Goal: Task Accomplishment & Management: Use online tool/utility

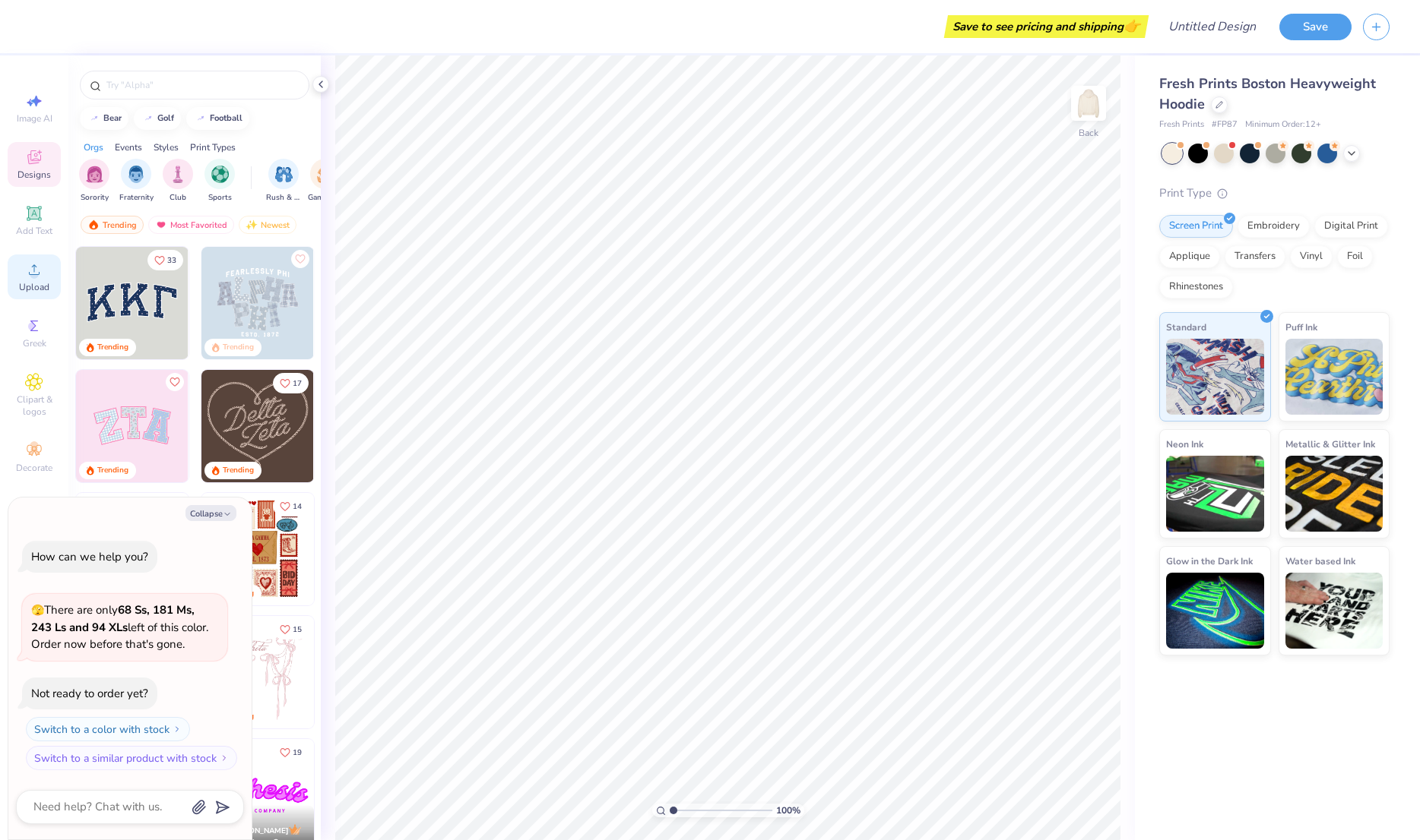
click at [36, 272] on circle at bounding box center [33, 274] width 9 height 9
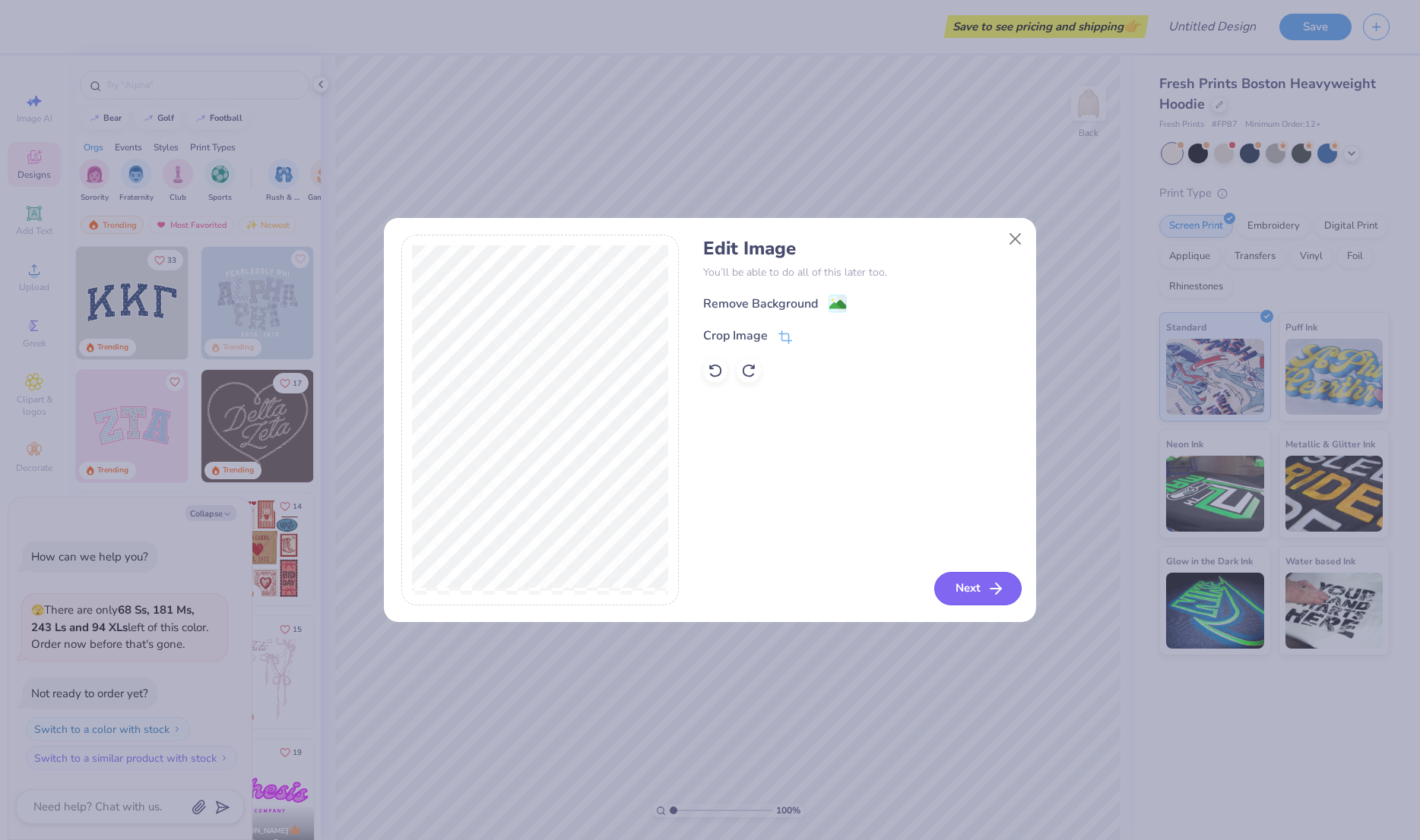
click at [982, 587] on button "Next" at bounding box center [978, 588] width 87 height 33
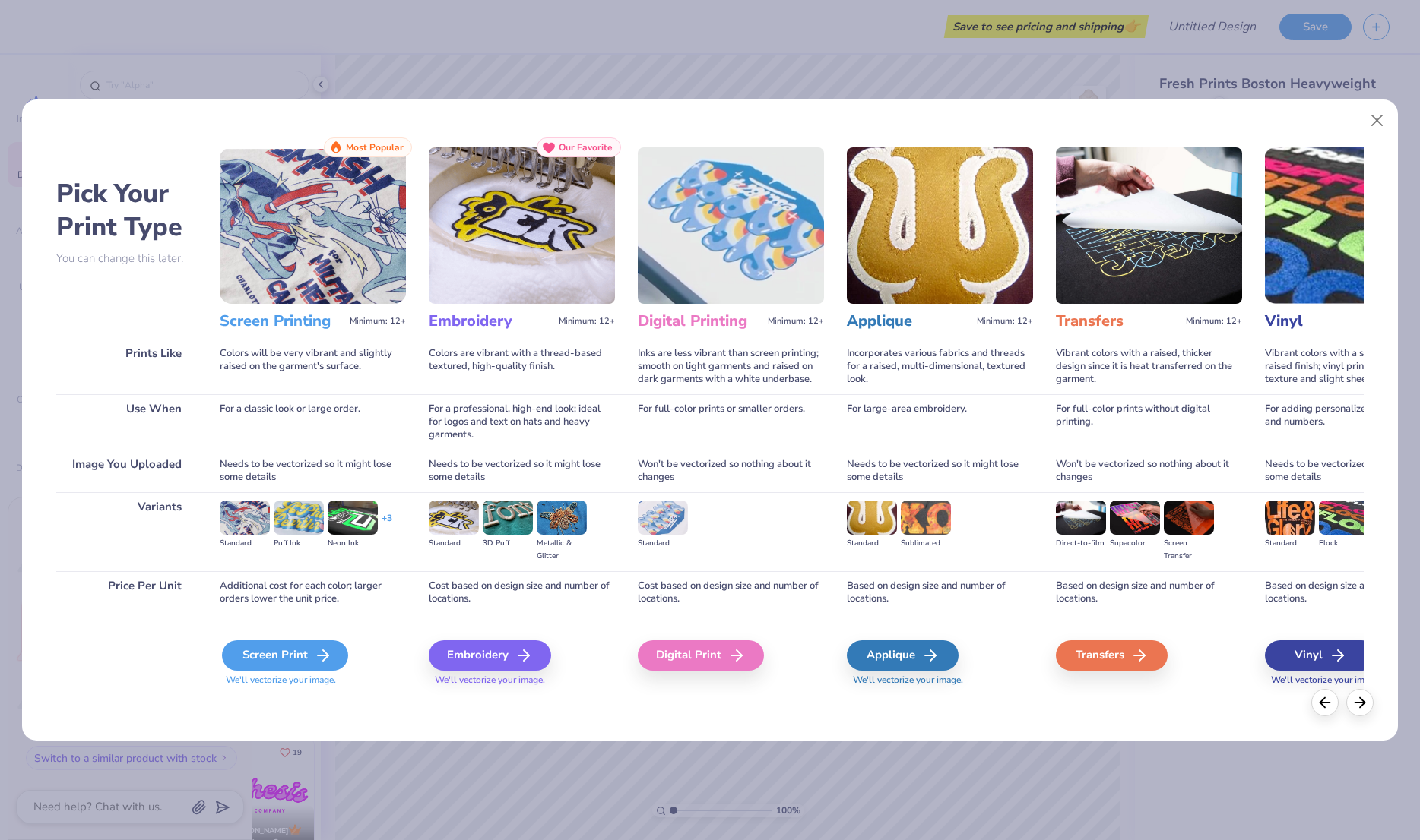
click at [304, 655] on div "Screen Print" at bounding box center [285, 655] width 126 height 30
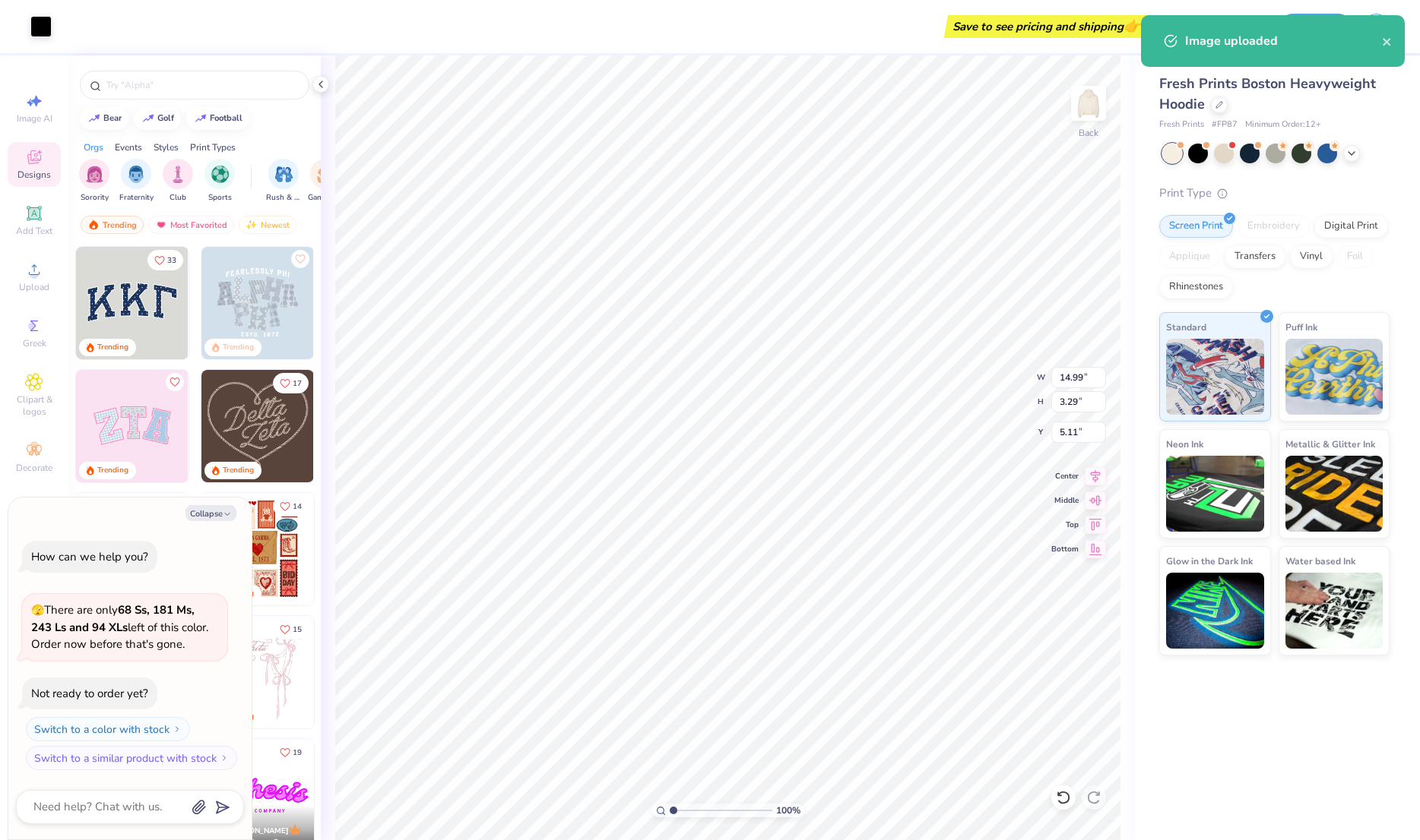
type textarea "x"
type input "4.52"
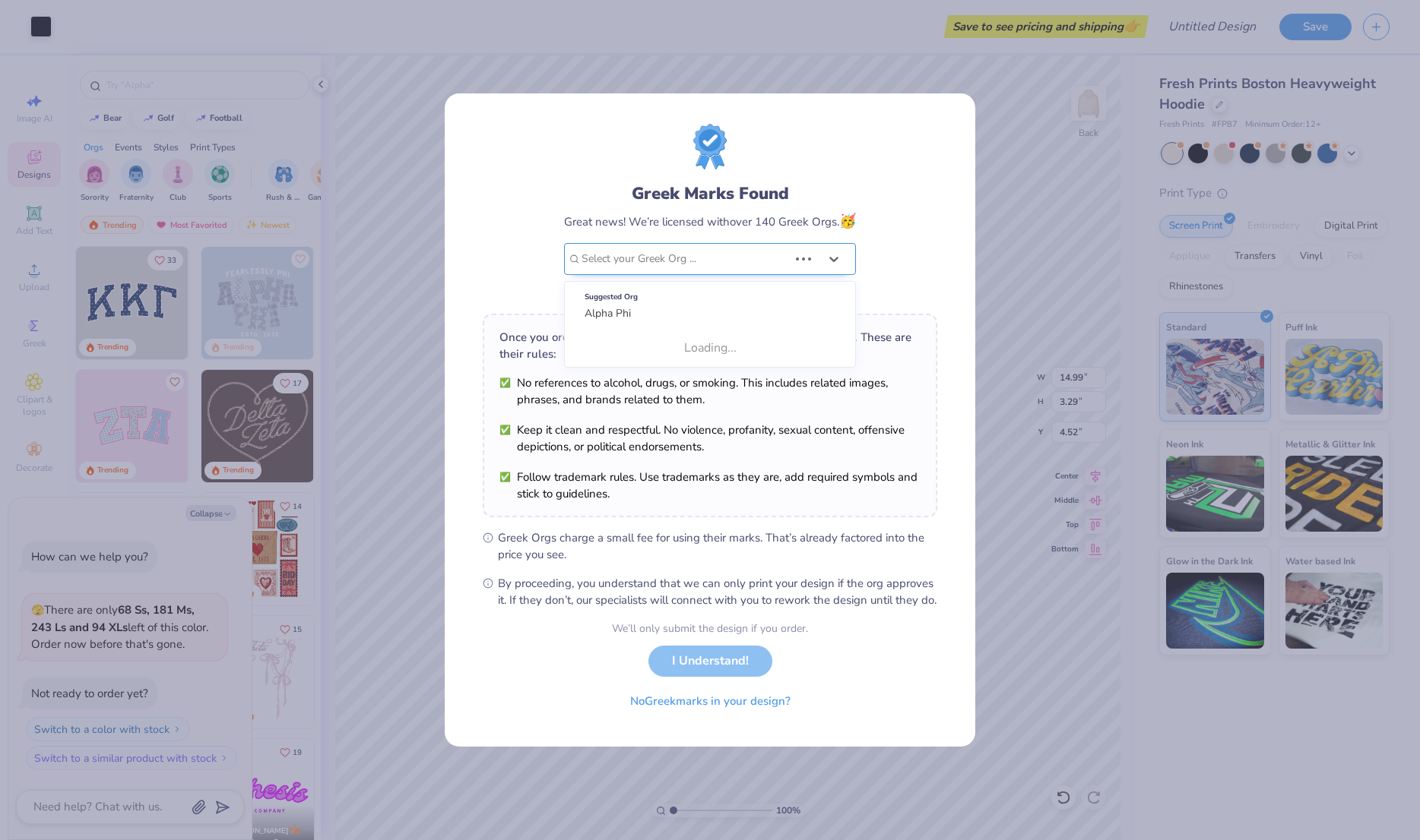
click at [780, 258] on div at bounding box center [685, 259] width 207 height 20
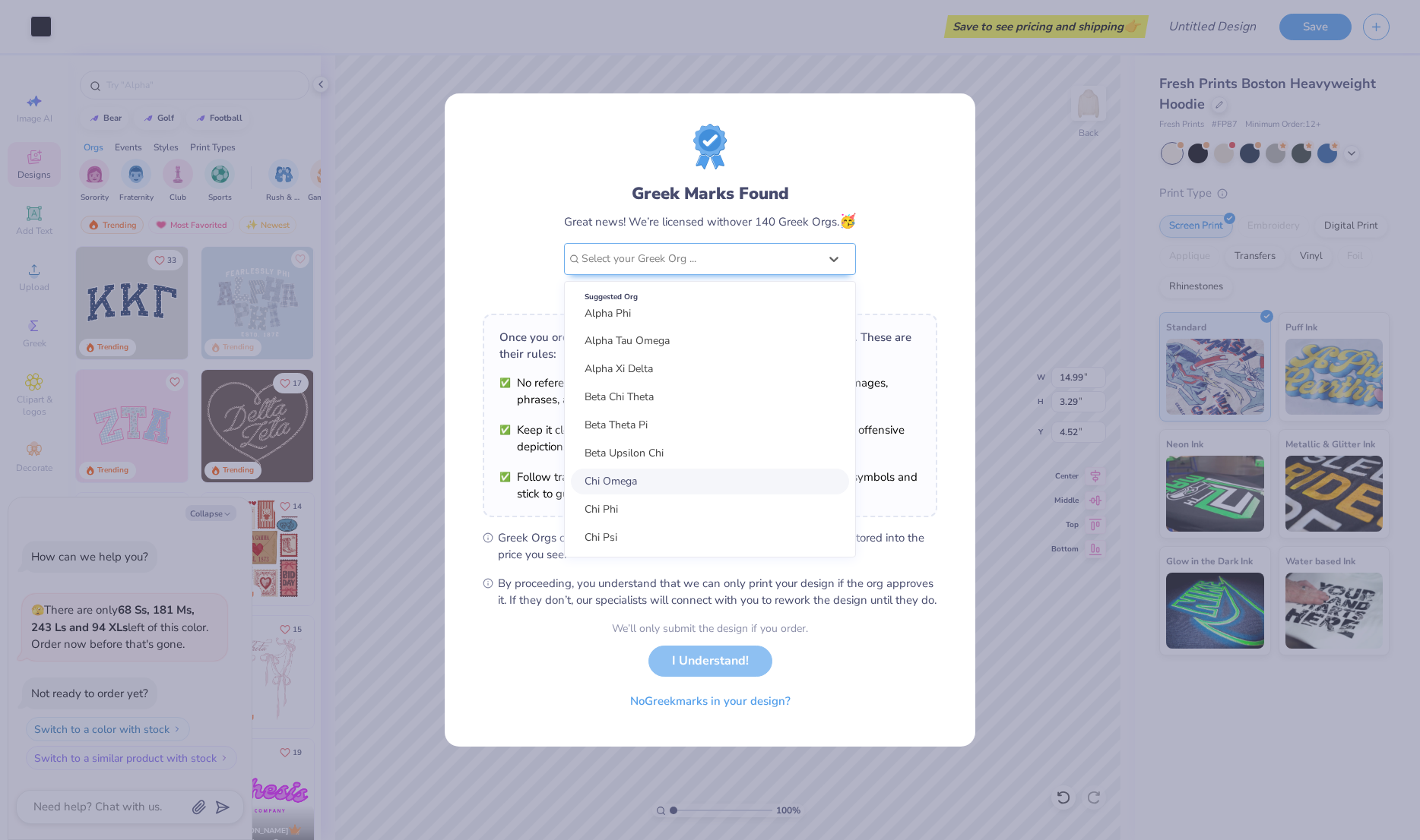
scroll to position [629, 0]
click at [667, 506] on div "Chi Phi" at bounding box center [710, 506] width 278 height 26
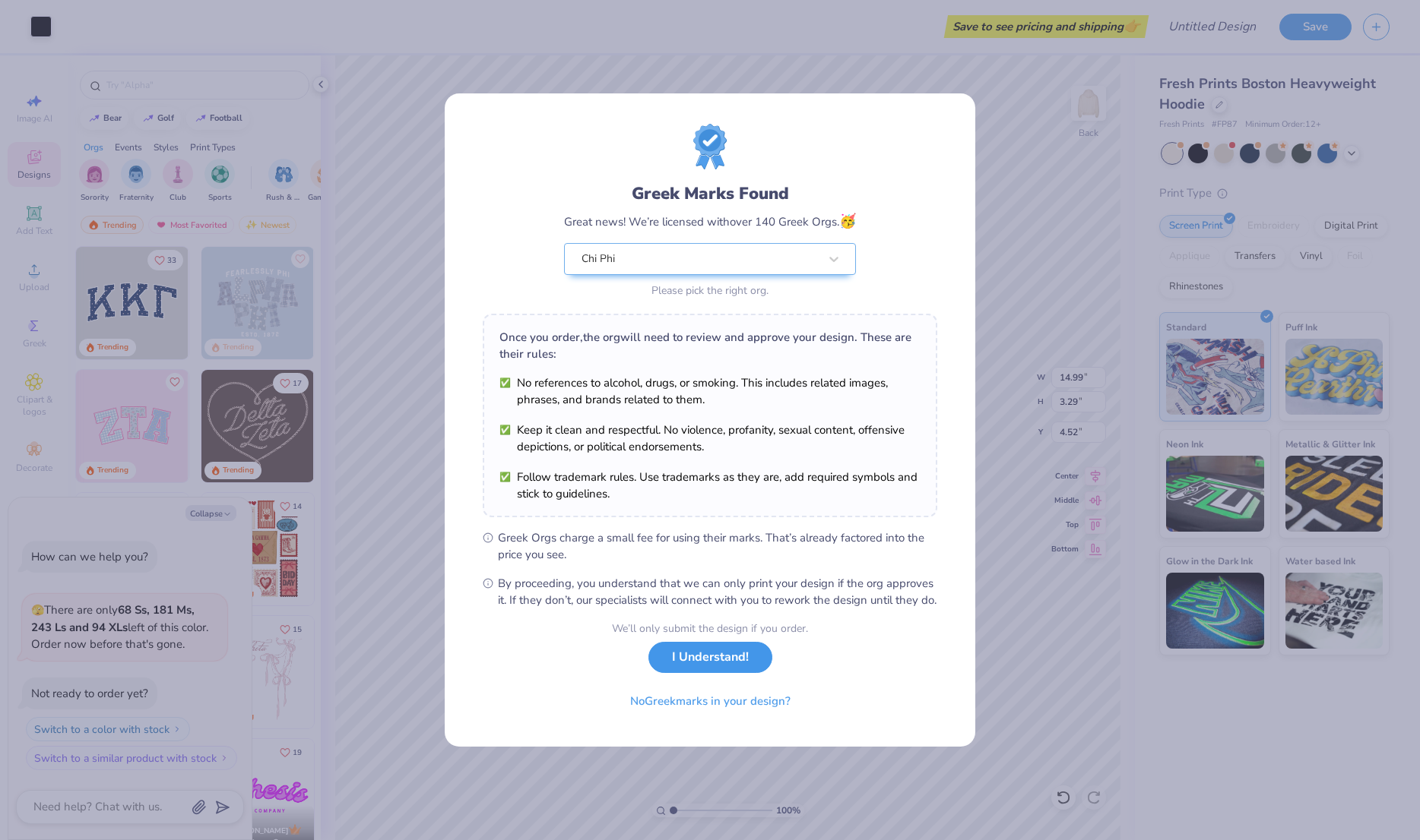
click at [720, 671] on button "I Understand!" at bounding box center [710, 657] width 124 height 31
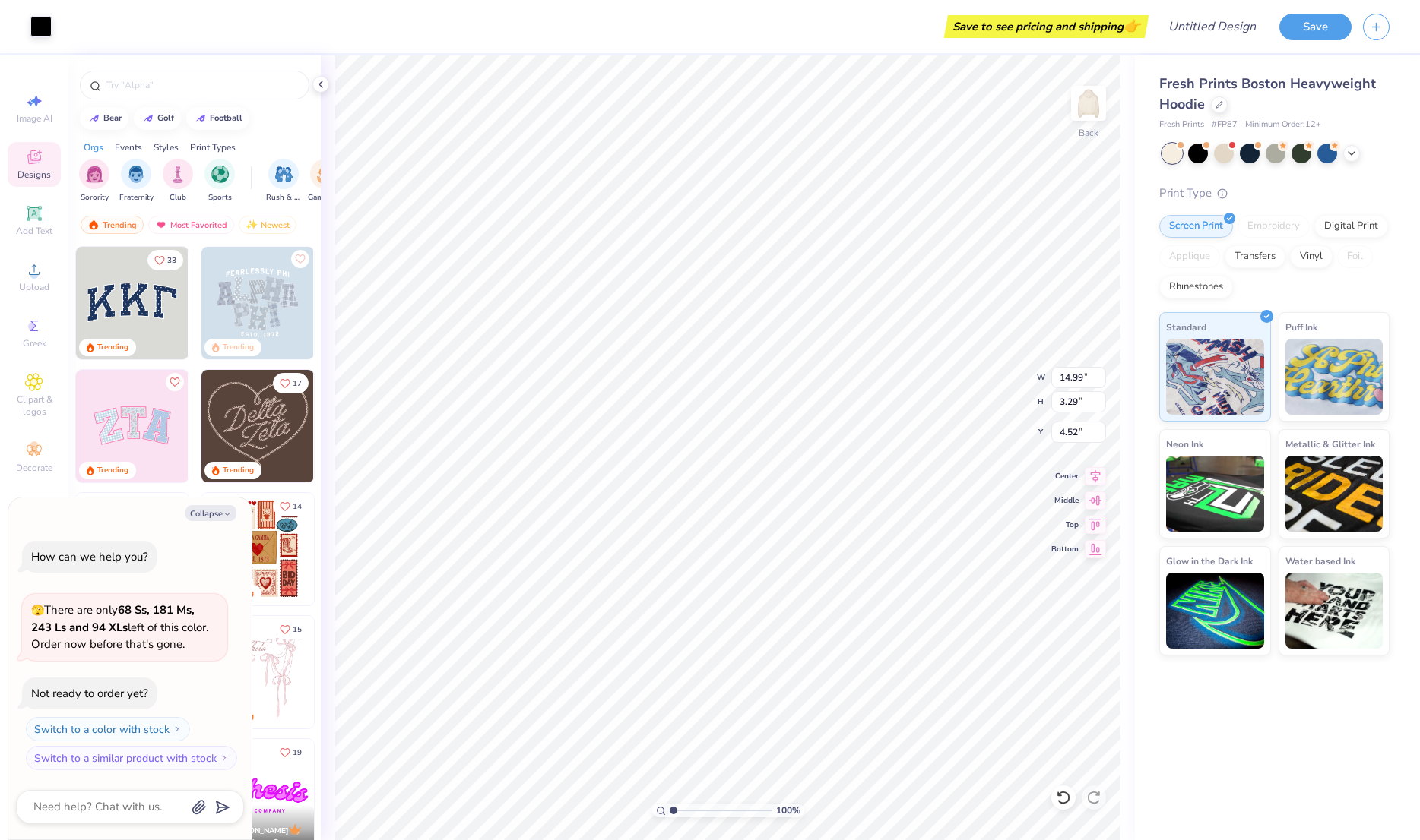
type textarea "x"
type input "7.62"
type input "1.67"
type textarea "x"
type input "4.87"
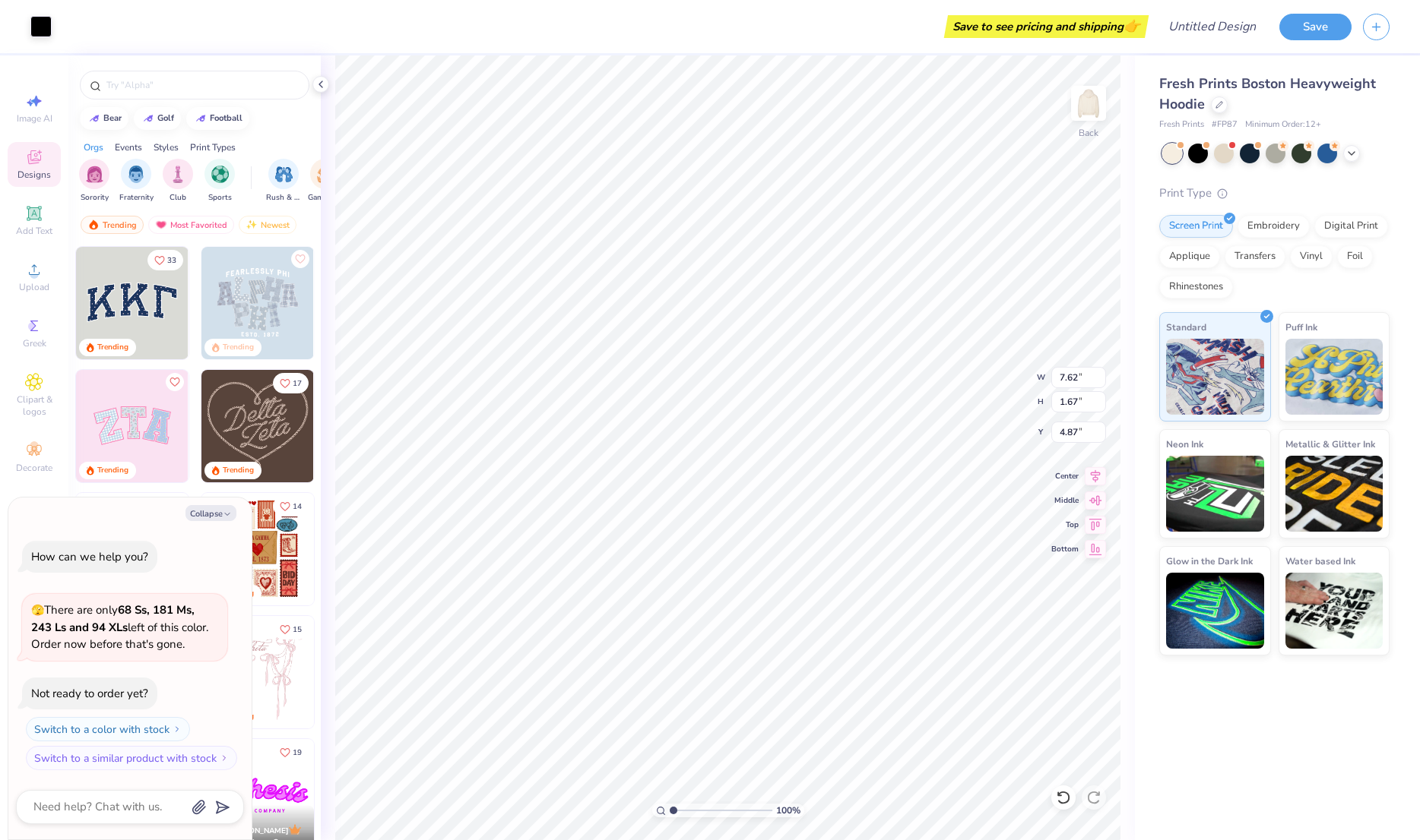
type textarea "x"
type input "5.08"
type textarea "x"
